Goal: Task Accomplishment & Management: Manage account settings

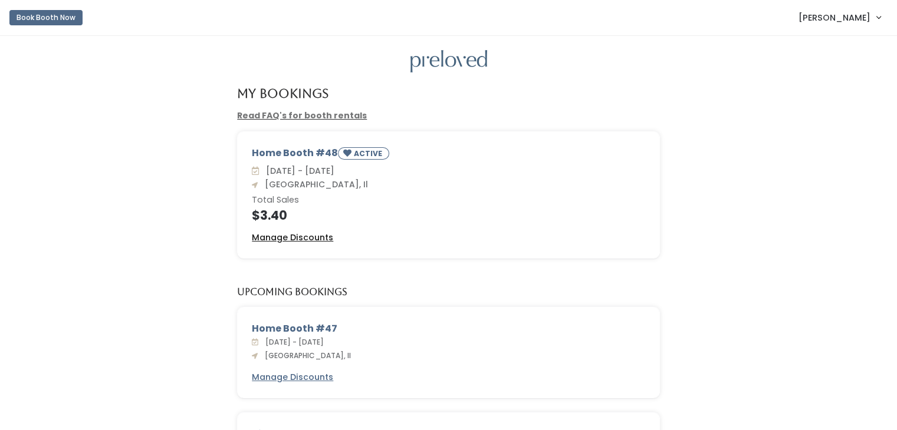
click at [307, 239] on u "Manage Discounts" at bounding box center [292, 238] width 81 height 12
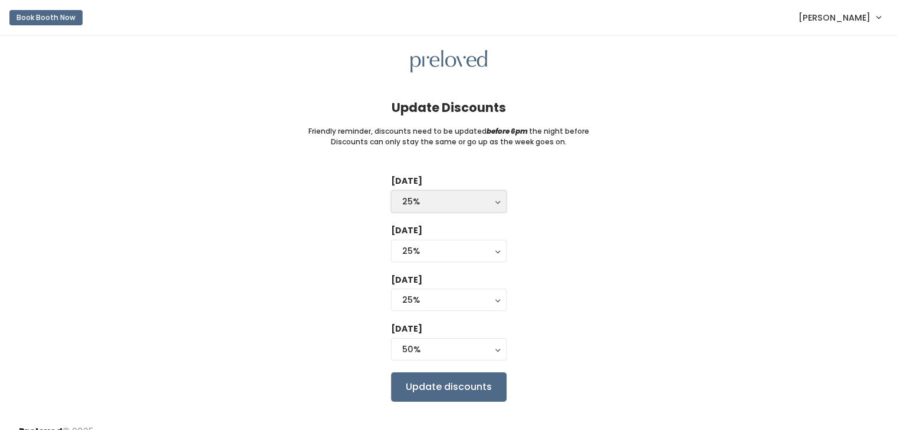
click at [495, 202] on button "25%" at bounding box center [449, 201] width 116 height 22
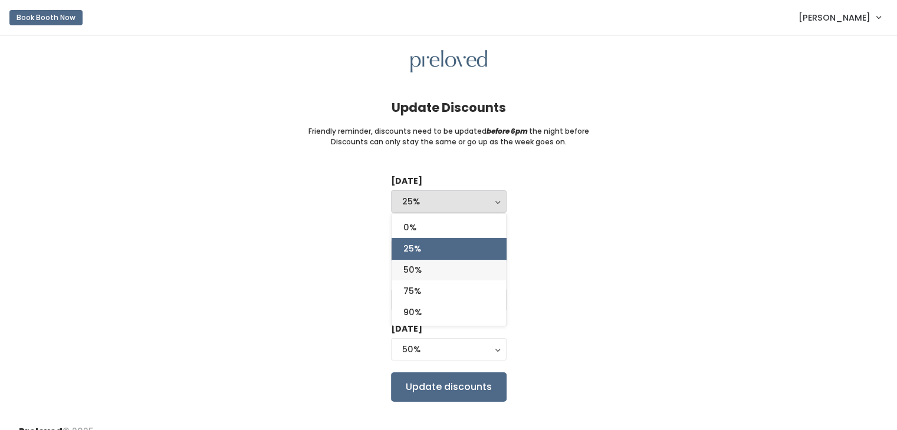
click at [424, 272] on link "50%" at bounding box center [448, 269] width 114 height 21
select select "50%"
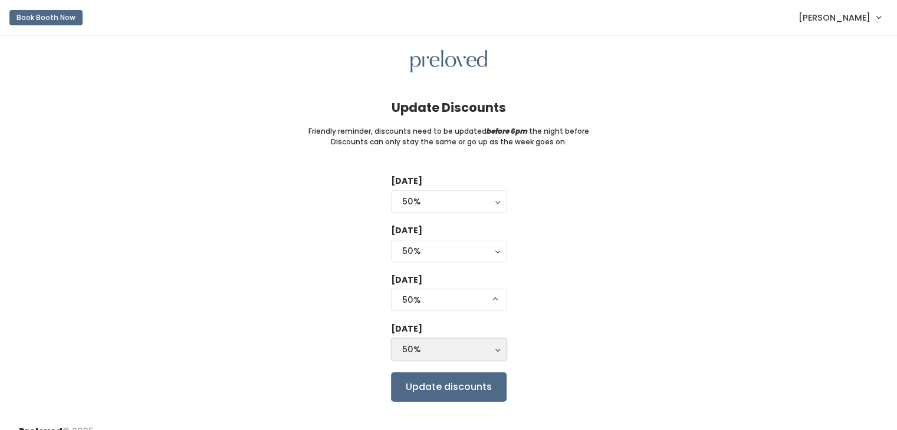
click at [488, 349] on div "50%" at bounding box center [448, 349] width 93 height 13
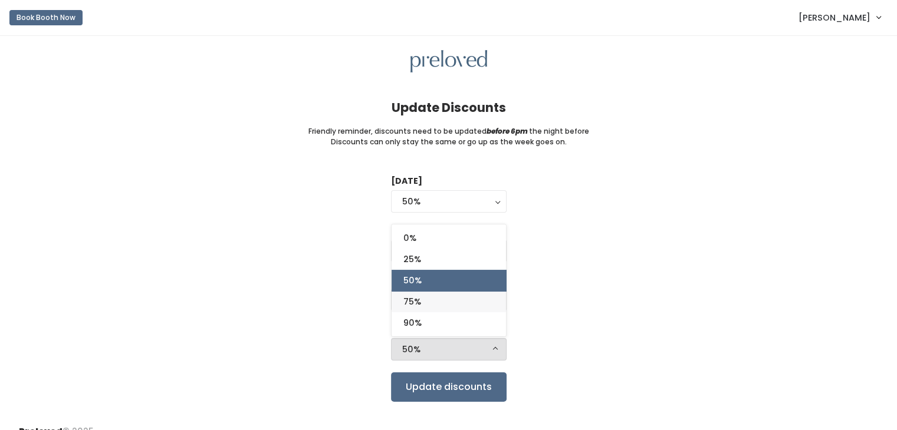
click at [410, 301] on span "75%" at bounding box center [412, 301] width 18 height 13
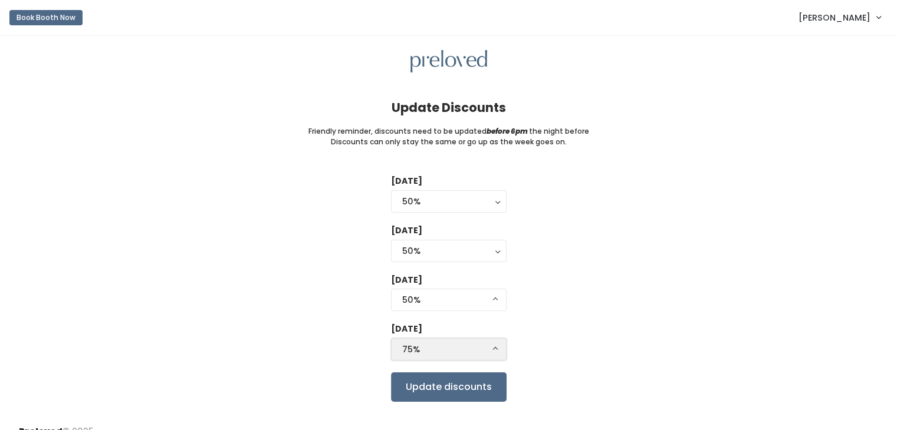
click at [465, 350] on div "75%" at bounding box center [448, 349] width 93 height 13
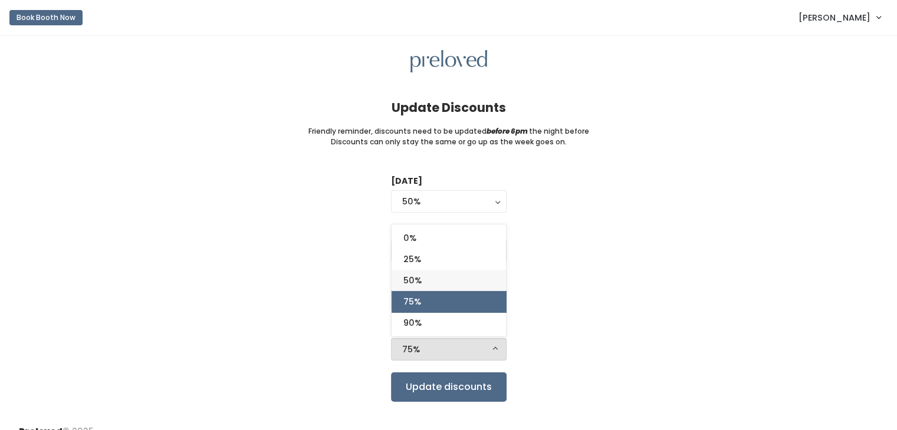
click at [413, 280] on span "50%" at bounding box center [412, 280] width 18 height 13
select select "50%"
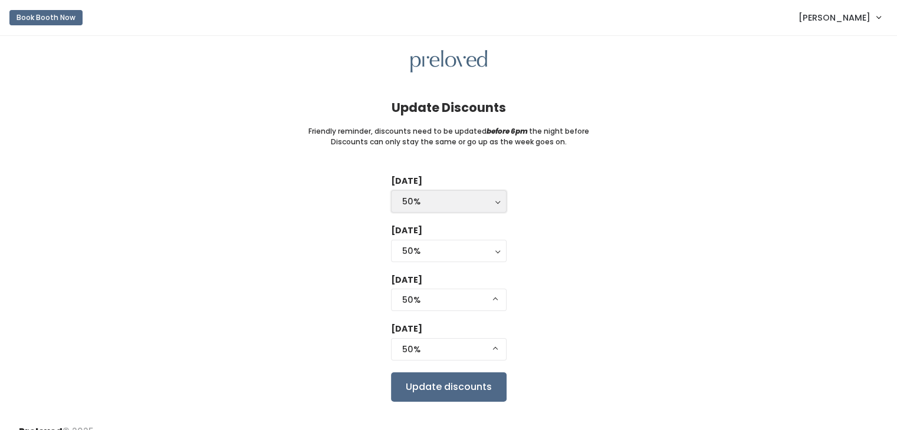
click at [495, 202] on button "50%" at bounding box center [449, 201] width 116 height 22
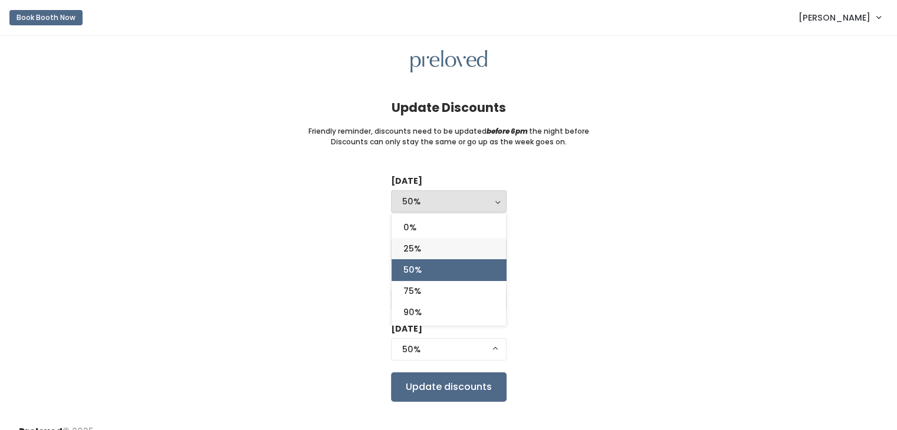
click at [479, 247] on link "25%" at bounding box center [448, 248] width 114 height 21
select select "25%"
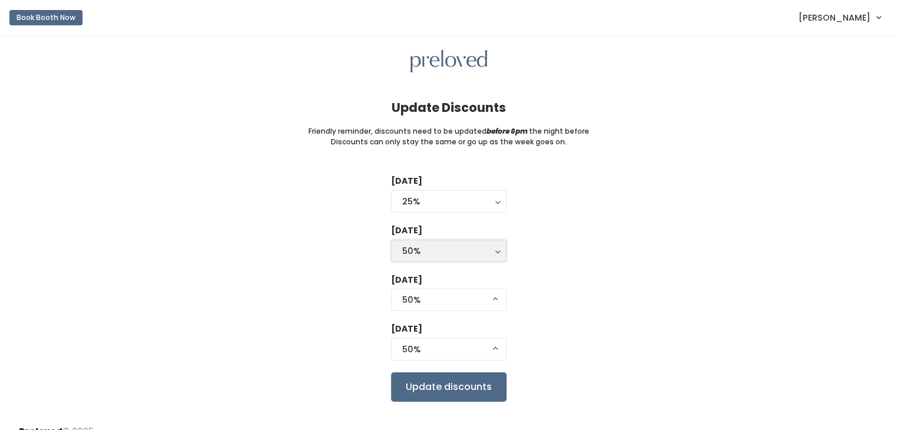
click at [492, 251] on div "50%" at bounding box center [448, 251] width 93 height 13
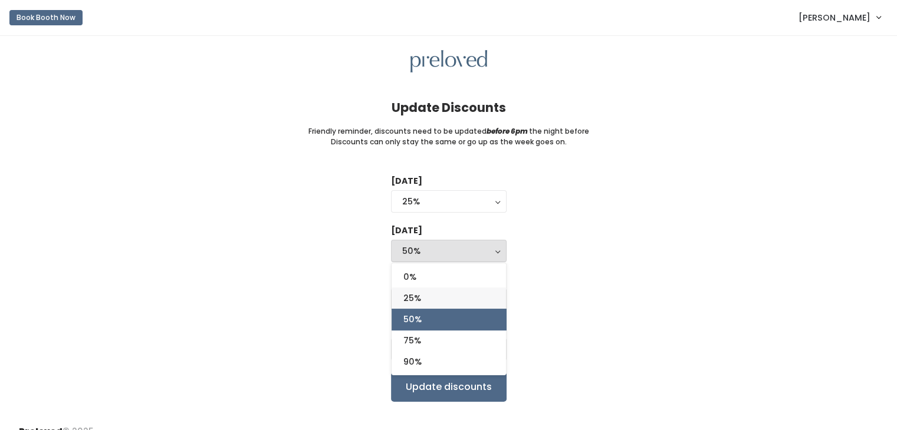
click at [490, 295] on link "25%" at bounding box center [448, 298] width 114 height 21
select select "25%"
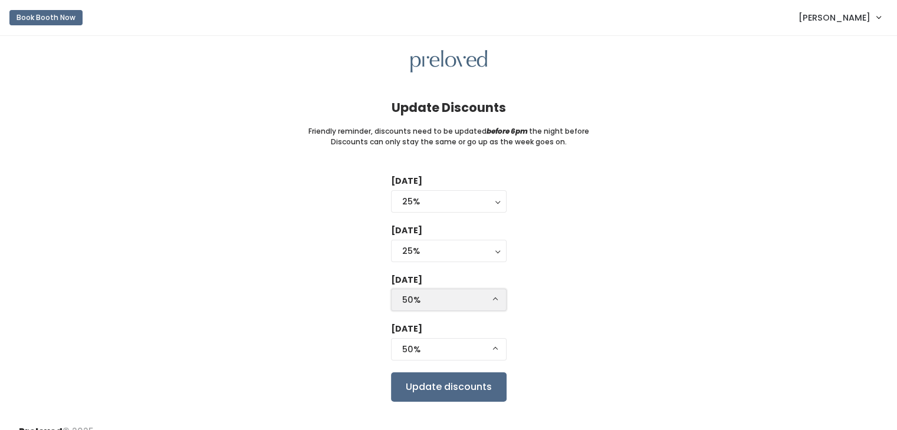
click at [493, 301] on button "50%" at bounding box center [449, 300] width 116 height 22
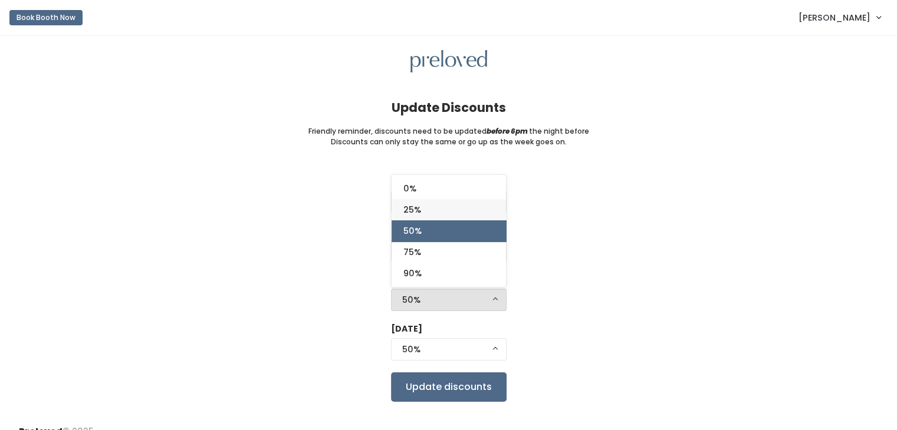
click at [485, 210] on link "25%" at bounding box center [448, 209] width 114 height 21
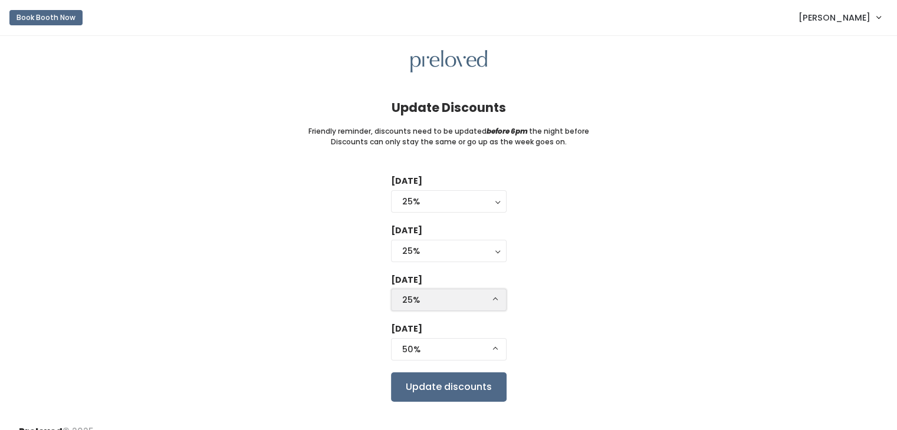
click at [470, 301] on div "25%" at bounding box center [448, 300] width 93 height 13
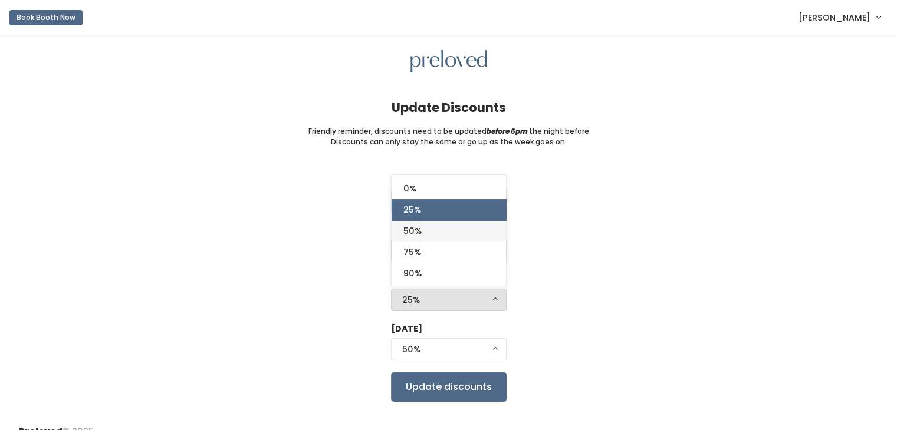
click at [447, 230] on link "50%" at bounding box center [448, 230] width 114 height 21
select select "50%"
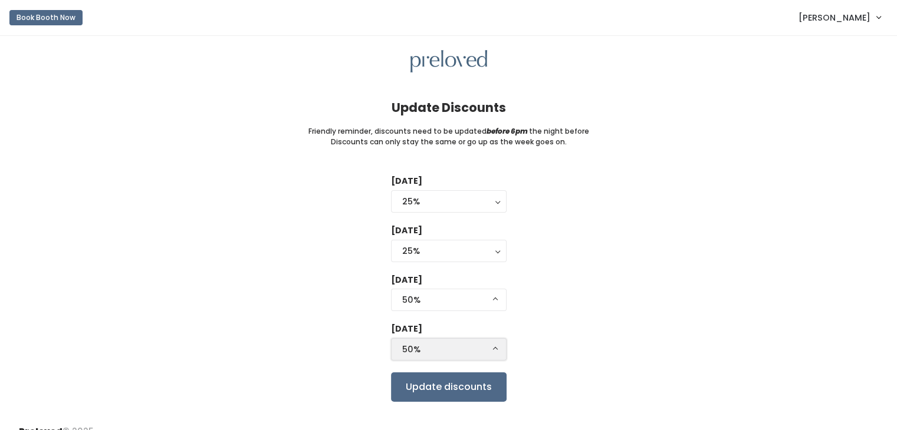
click at [487, 348] on div "50%" at bounding box center [448, 349] width 93 height 13
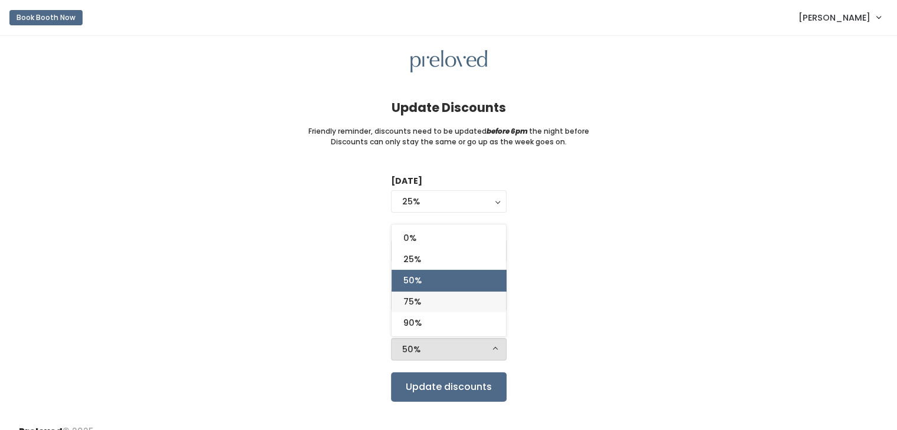
click at [412, 300] on span "75%" at bounding box center [412, 301] width 18 height 13
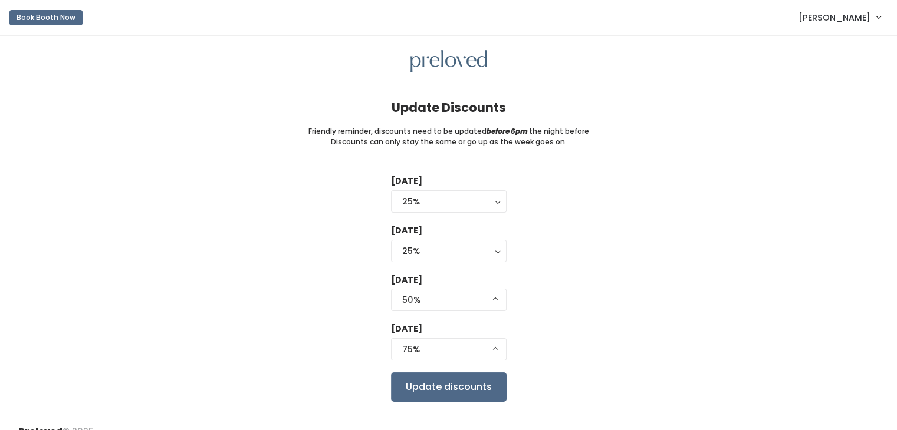
click at [556, 273] on div "Tuesday 0% 25% 50% 75% 90% 25% 0% 25% 50% 75% 90% Wednesday 0% 25% 50% 75% 90% …" at bounding box center [448, 288] width 859 height 226
click at [476, 353] on div "75%" at bounding box center [448, 349] width 93 height 13
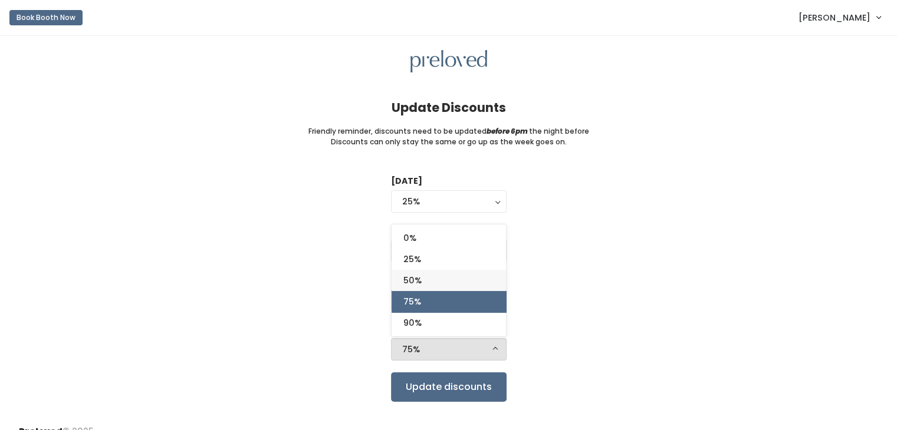
click at [469, 281] on link "50%" at bounding box center [448, 280] width 114 height 21
select select "50%"
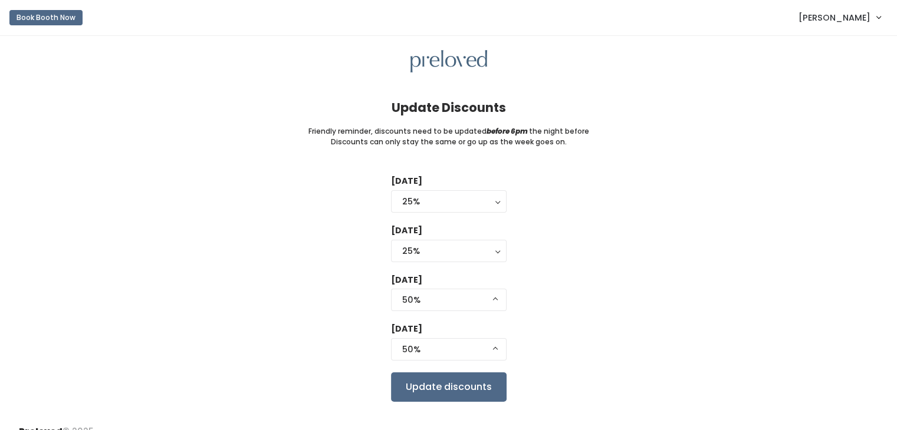
scroll to position [17, 0]
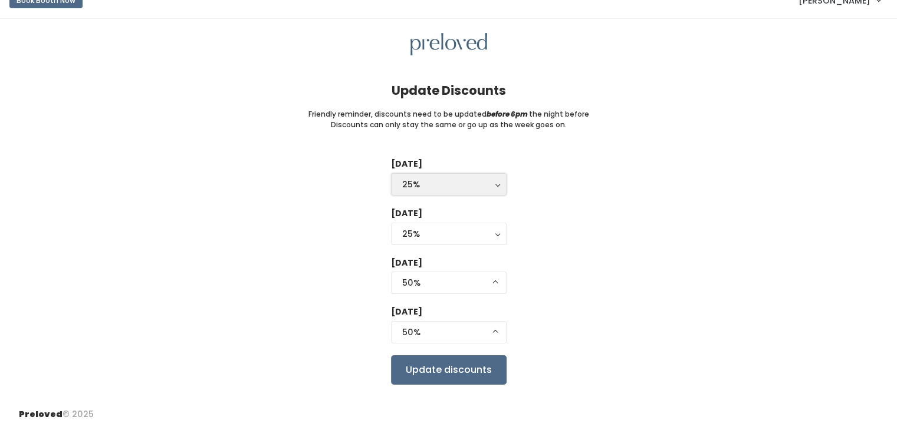
click at [493, 183] on div "25%" at bounding box center [448, 184] width 93 height 13
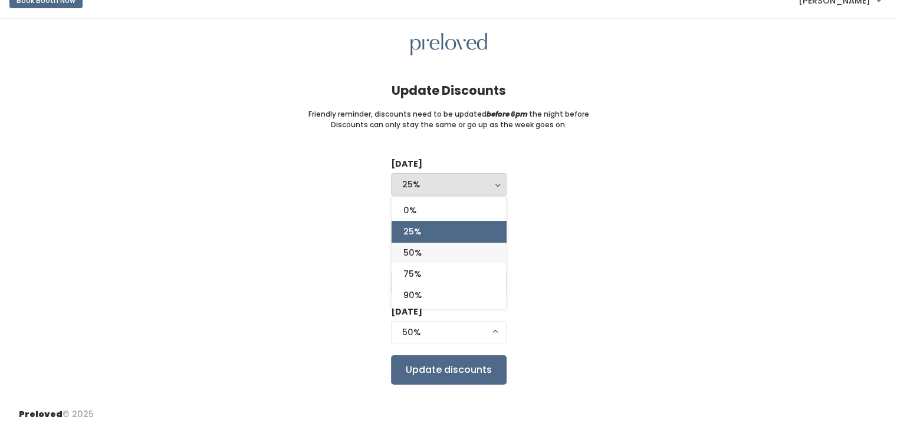
click at [408, 252] on span "50%" at bounding box center [412, 252] width 18 height 13
select select "50%"
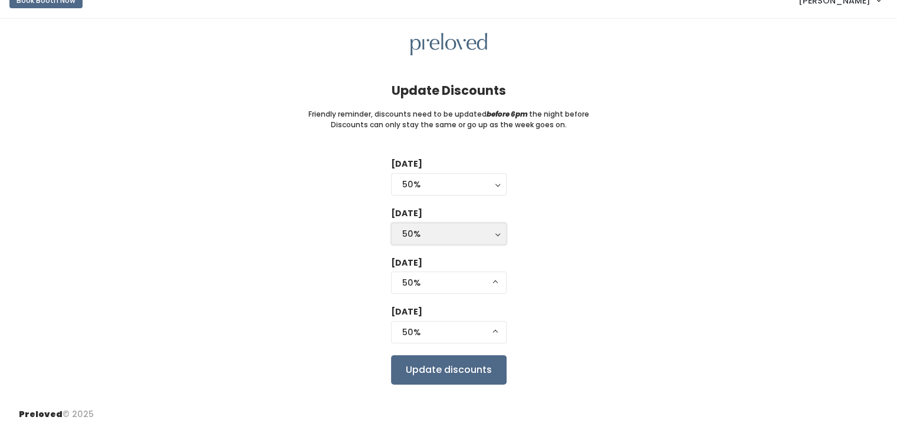
click at [434, 237] on div "50%" at bounding box center [448, 234] width 93 height 13
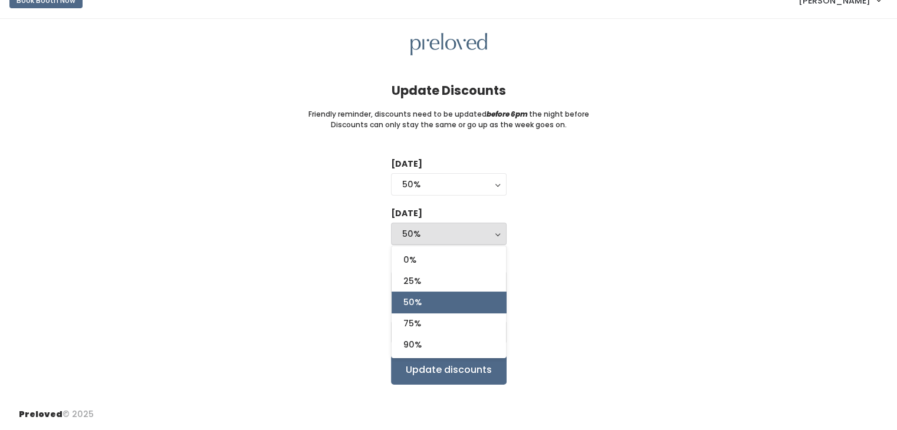
click at [564, 225] on div "Tuesday 0% 25% 50% 75% 90% 50% 0% 25% 50% 75% 90% Wednesday 0% 25% 50% 75% 90% …" at bounding box center [448, 271] width 859 height 226
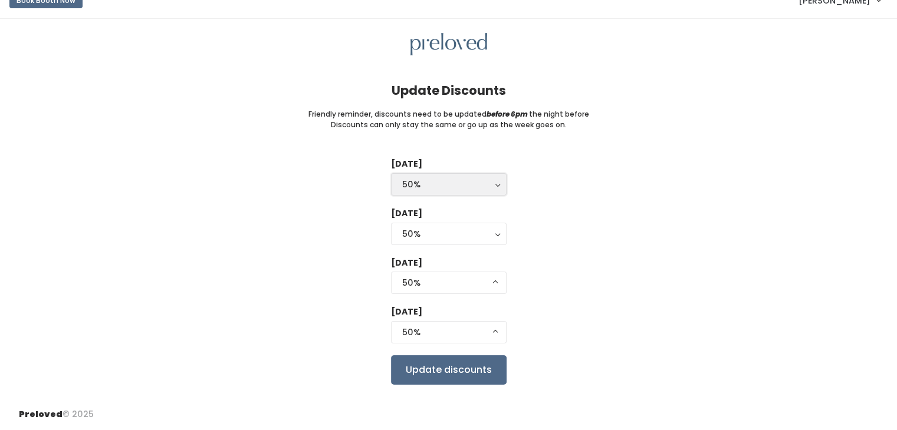
click at [482, 181] on div "50%" at bounding box center [448, 184] width 93 height 13
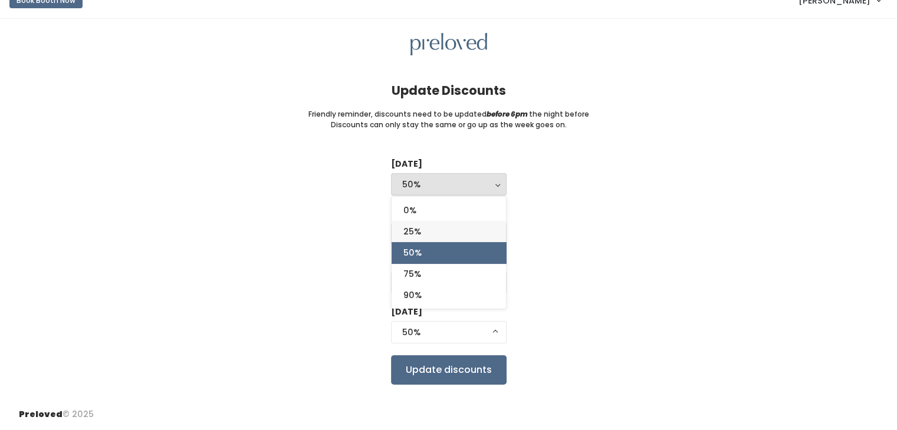
click at [411, 231] on span "25%" at bounding box center [412, 231] width 18 height 13
select select "25%"
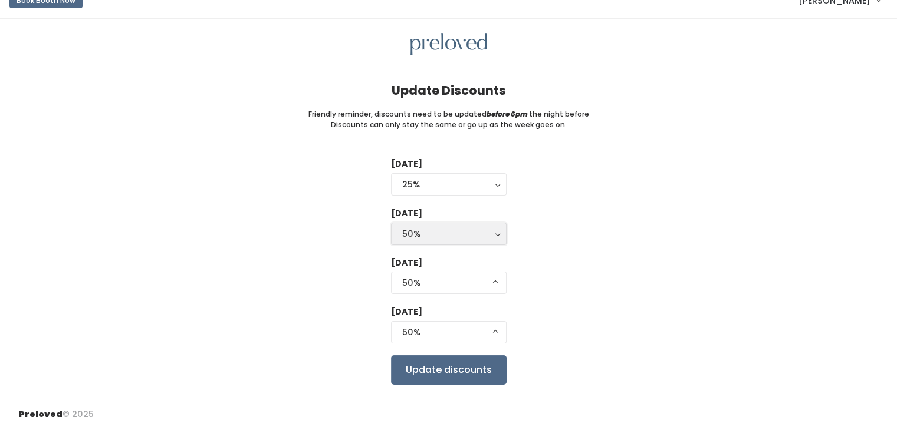
click at [484, 233] on div "50%" at bounding box center [448, 234] width 93 height 13
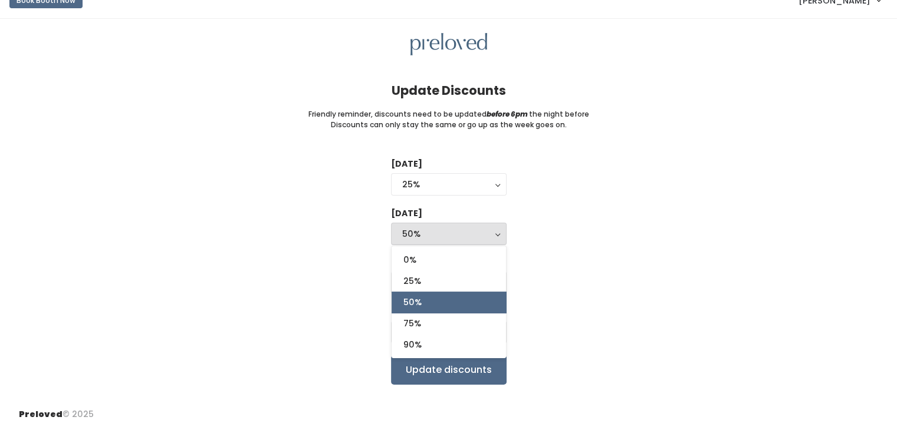
click at [555, 271] on div "Tuesday 0% 25% 50% 75% 90% 25% 0% 25% 50% 75% 90% Wednesday 0% 25% 50% 75% 90% …" at bounding box center [448, 271] width 859 height 226
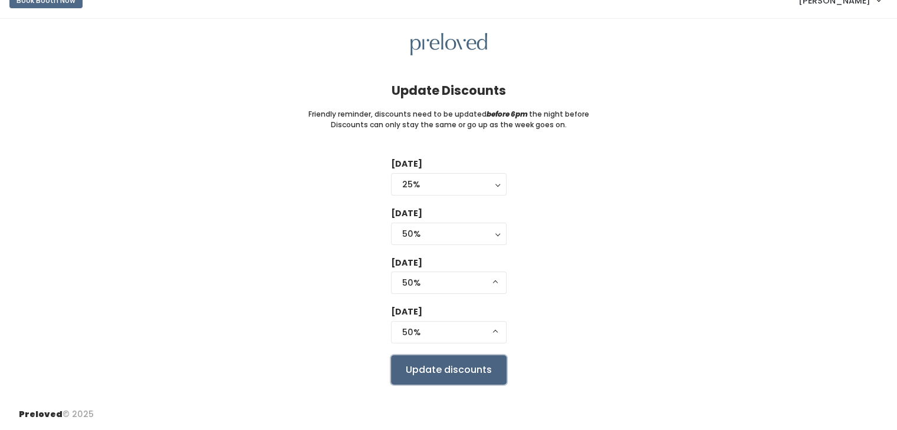
click at [477, 370] on input "Update discounts" at bounding box center [449, 369] width 116 height 29
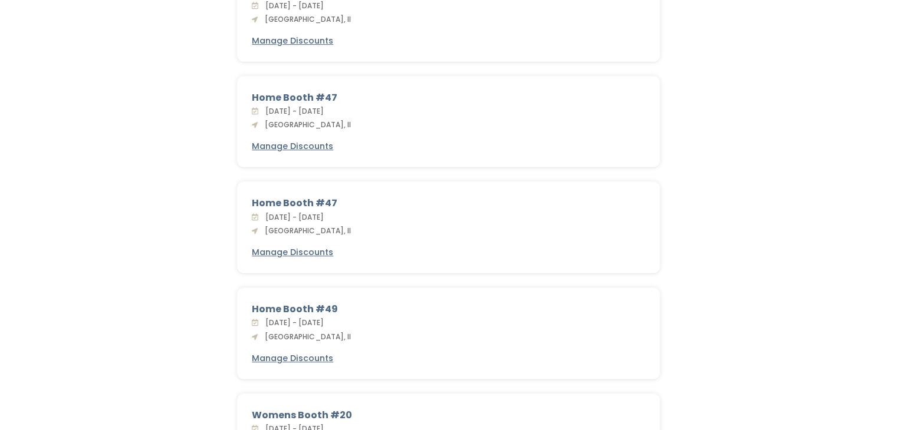
scroll to position [624, 0]
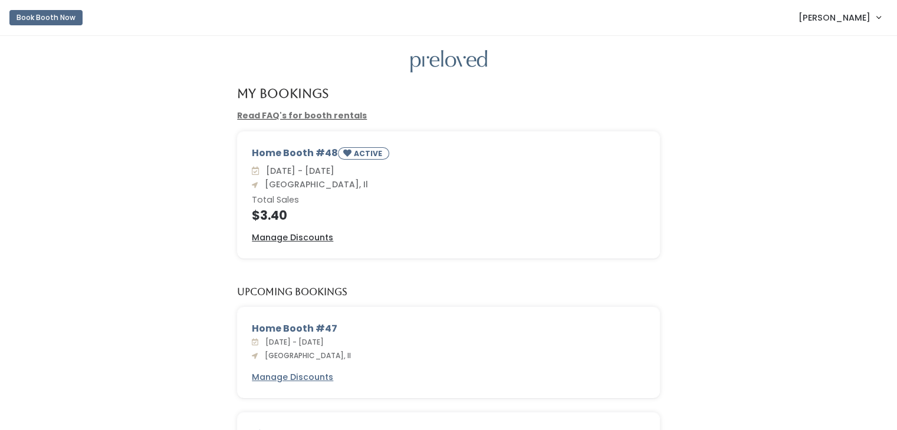
click at [427, 184] on div "[DATE] - [DATE] [GEOGRAPHIC_DATA], Il Total Sales $3.40" at bounding box center [448, 193] width 393 height 57
click at [316, 235] on u "Manage Discounts" at bounding box center [292, 238] width 81 height 12
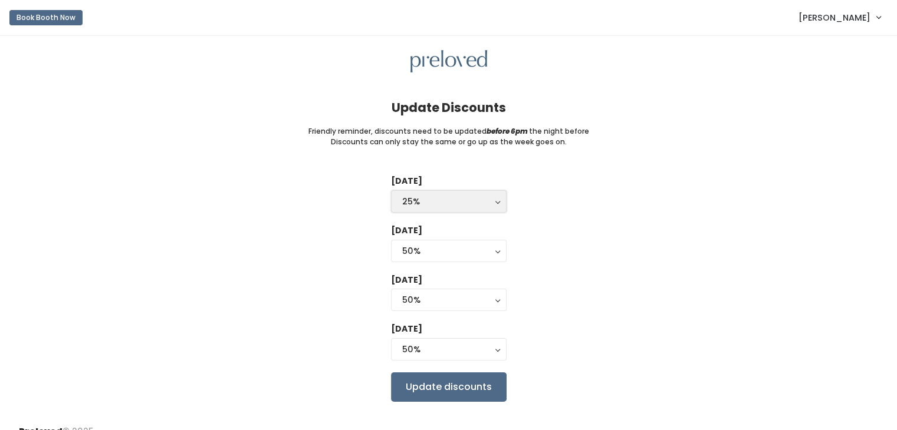
click at [492, 200] on div "25%" at bounding box center [448, 201] width 93 height 13
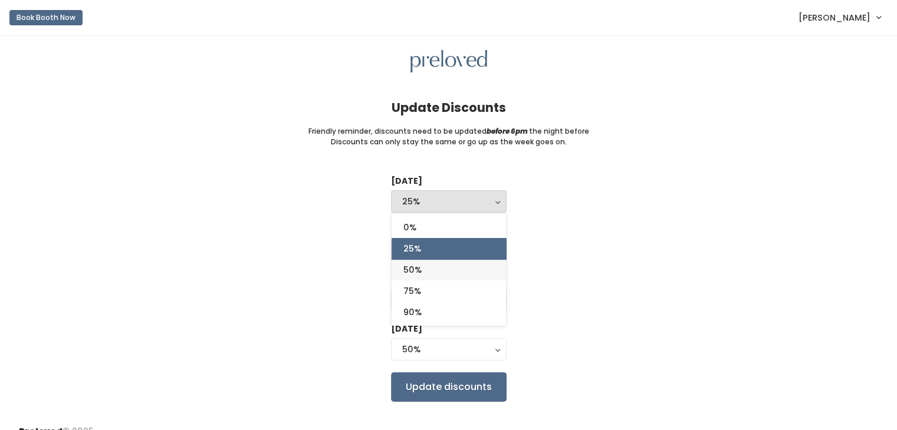
click at [413, 270] on span "50%" at bounding box center [412, 269] width 18 height 13
select select "50%"
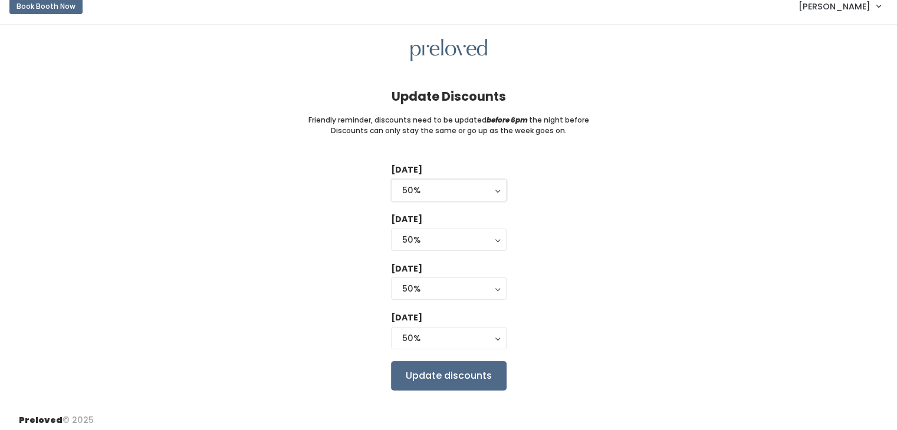
scroll to position [17, 0]
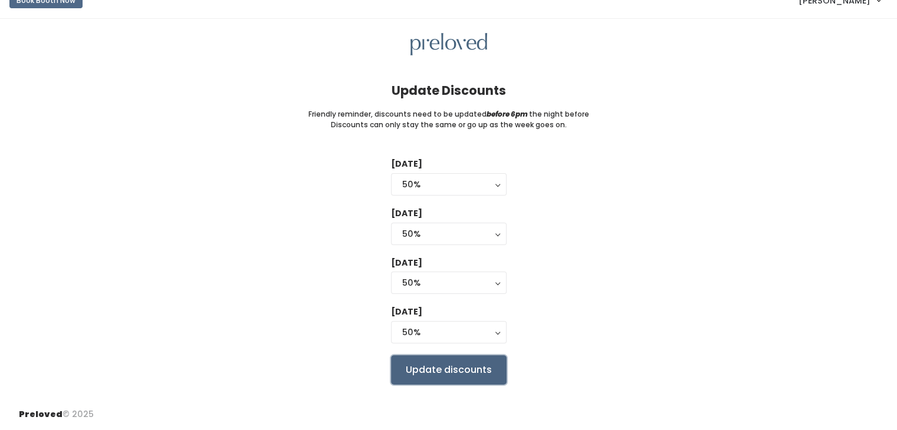
click at [449, 371] on input "Update discounts" at bounding box center [449, 369] width 116 height 29
